Goal: Understand process/instructions: Learn how to perform a task or action

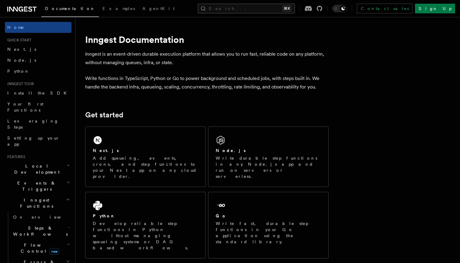
click at [270, 13] on button "Search... ⌘K" at bounding box center [246, 9] width 97 height 10
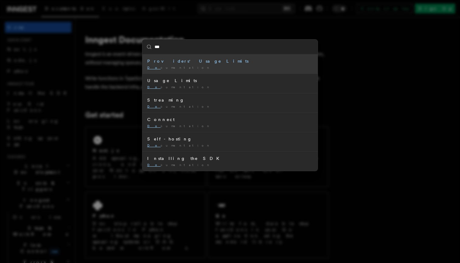
type input "****"
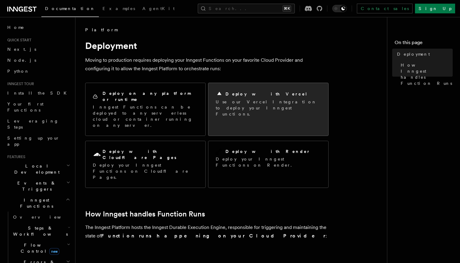
click at [262, 98] on div "Deploy with Vercel Use our Vercel Integration to deploy your Inngest Functions." at bounding box center [268, 103] width 105 height 27
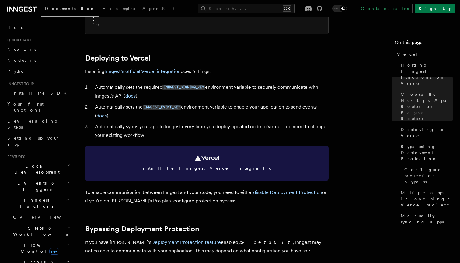
scroll to position [263, 0]
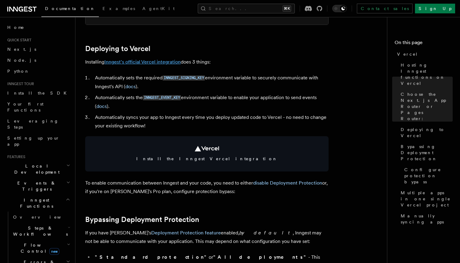
click at [162, 59] on link "Inngest's official Vercel integration" at bounding box center [142, 62] width 76 height 6
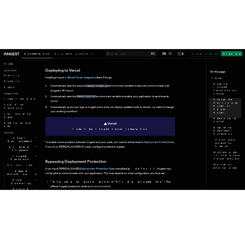
scroll to position [269, 0]
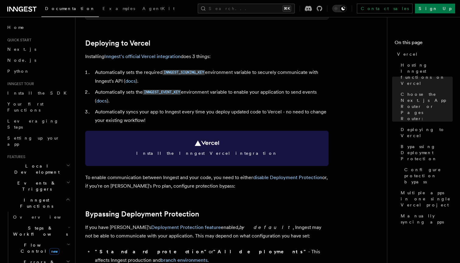
click at [213, 152] on span "Install the Inngest Vercel integration" at bounding box center [207, 153] width 229 height 6
click at [254, 147] on link "Install the Inngest Vercel integration" at bounding box center [207, 148] width 244 height 35
